Goal: Transaction & Acquisition: Purchase product/service

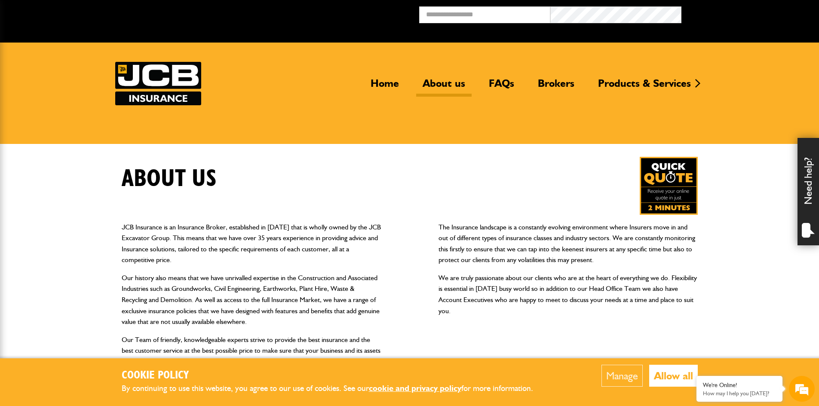
scroll to position [258, 0]
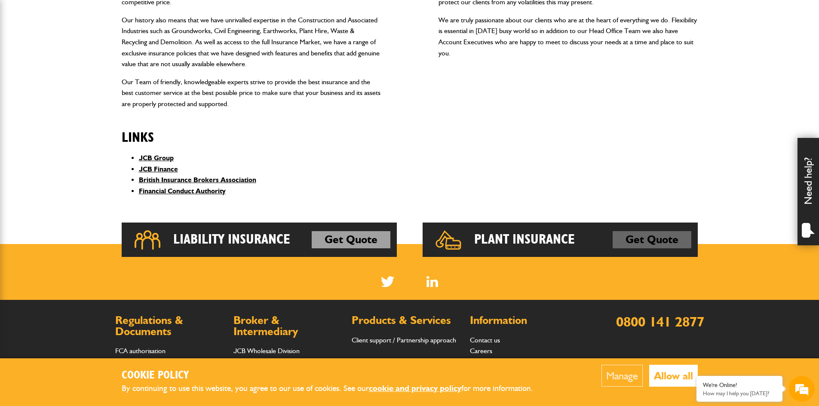
click at [630, 242] on link "Get Quote" at bounding box center [652, 239] width 79 height 17
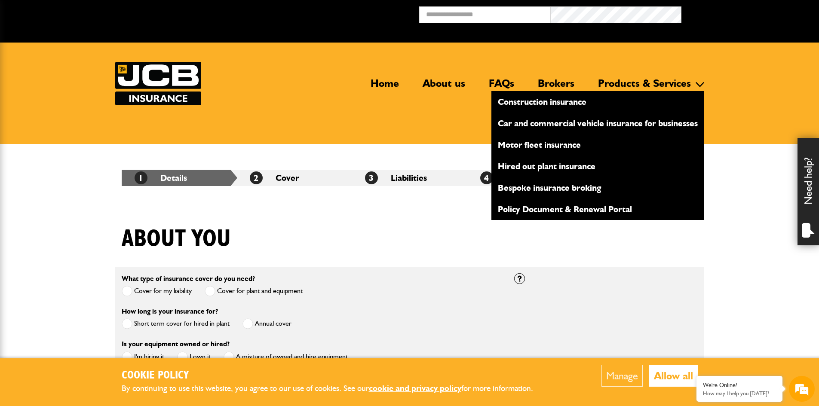
click at [638, 82] on link "Products & Services" at bounding box center [645, 87] width 106 height 20
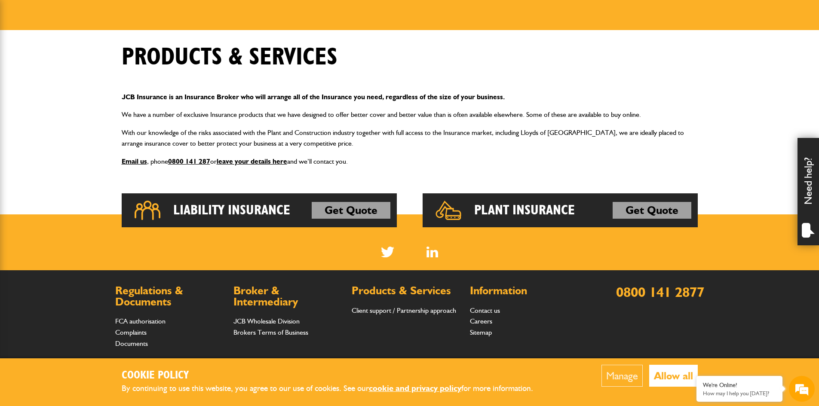
scroll to position [129, 0]
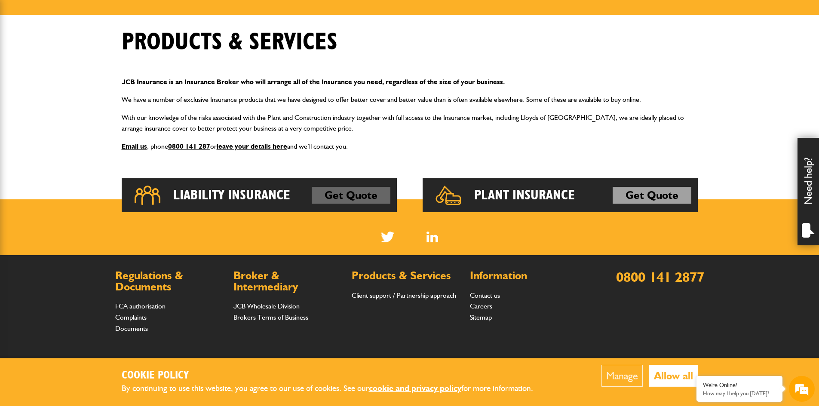
click at [343, 195] on link "Get Quote" at bounding box center [351, 195] width 79 height 17
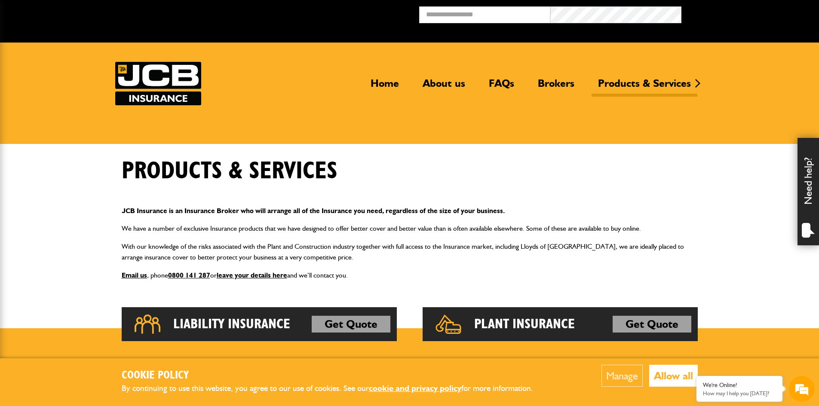
scroll to position [127, 0]
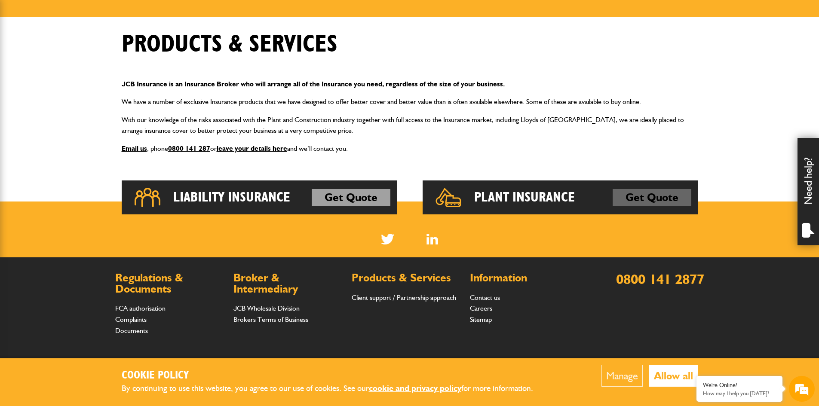
click at [649, 201] on link "Get Quote" at bounding box center [652, 197] width 79 height 17
